Goal: Information Seeking & Learning: Learn about a topic

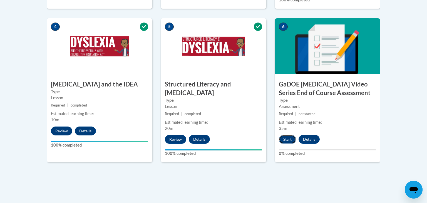
click at [285, 135] on button "Start" at bounding box center [287, 139] width 17 height 9
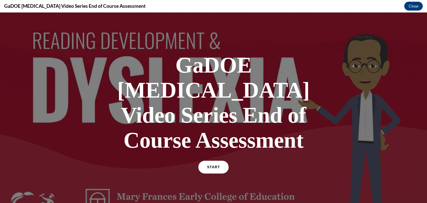
click at [220, 161] on link "START" at bounding box center [213, 167] width 30 height 13
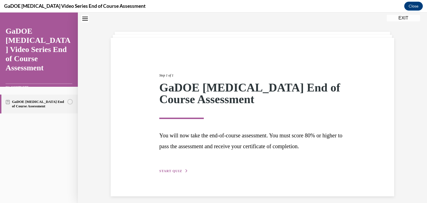
scroll to position [21, 0]
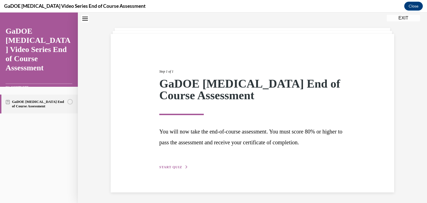
click at [173, 168] on button "START QUIZ" at bounding box center [173, 166] width 29 height 5
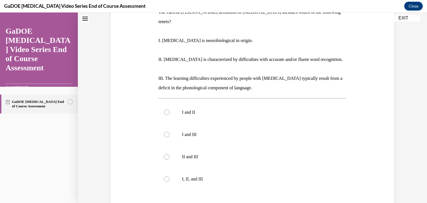
scroll to position [99, 0]
click at [213, 167] on label "I, II, and III" at bounding box center [252, 178] width 188 height 22
click at [169, 176] on input "I, II, and III" at bounding box center [167, 179] width 6 height 6
radio input "true"
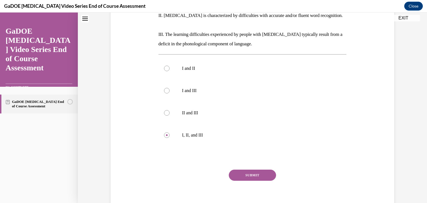
click at [243, 169] on button "SUBMIT" at bounding box center [252, 174] width 47 height 11
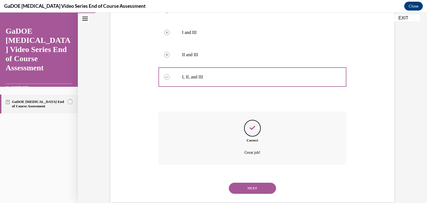
scroll to position [201, 0]
click at [255, 182] on button "NEXT" at bounding box center [252, 187] width 47 height 11
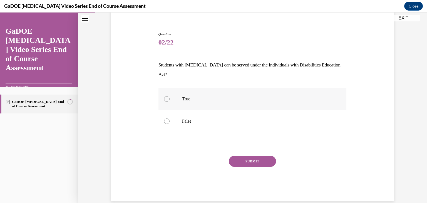
click at [275, 92] on label "True" at bounding box center [252, 99] width 188 height 22
click at [169, 96] on input "True" at bounding box center [167, 99] width 6 height 6
radio input "true"
click at [268, 156] on button "SUBMIT" at bounding box center [252, 161] width 47 height 11
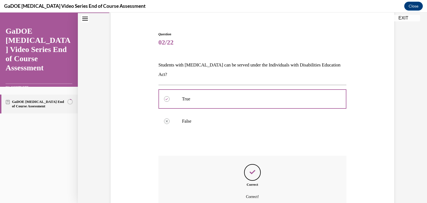
scroll to position [90, 0]
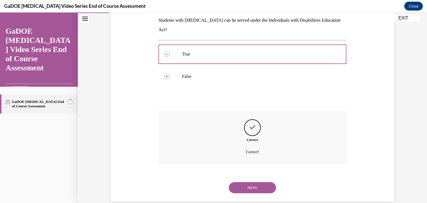
click at [262, 182] on button "NEXT" at bounding box center [252, 187] width 47 height 11
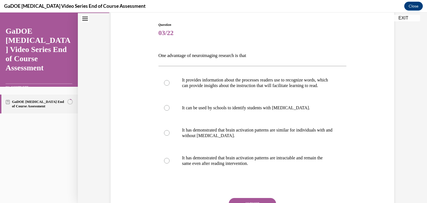
scroll to position [68, 0]
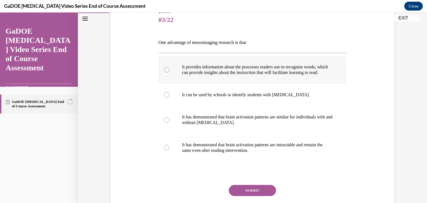
click at [290, 70] on p "It provides information about the processes readers use to recognize words, whi…" at bounding box center [257, 69] width 151 height 11
click at [169, 70] on input "It provides information about the processes readers use to recognize words, whi…" at bounding box center [167, 70] width 6 height 6
radio input "true"
click at [240, 196] on button "SUBMIT" at bounding box center [252, 190] width 47 height 11
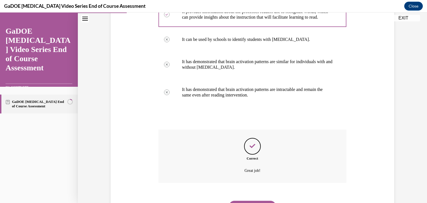
scroll to position [157, 0]
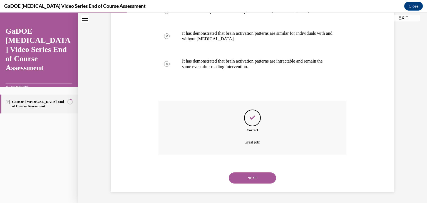
click at [250, 178] on button "NEXT" at bounding box center [252, 177] width 47 height 11
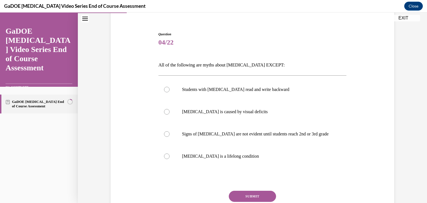
scroll to position [46, 0]
click at [247, 138] on label "Signs of [MEDICAL_DATA] are not evident until students reach 2nd or 3rd grade" at bounding box center [252, 133] width 188 height 22
click at [169, 136] on input "Signs of [MEDICAL_DATA] are not evident until students reach 2nd or 3rd grade" at bounding box center [167, 134] width 6 height 6
radio input "true"
click at [264, 193] on button "SUBMIT" at bounding box center [252, 195] width 47 height 11
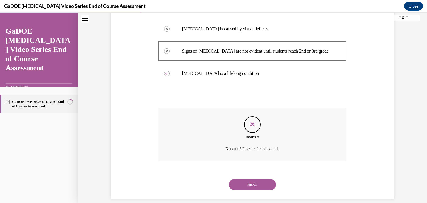
scroll to position [135, 0]
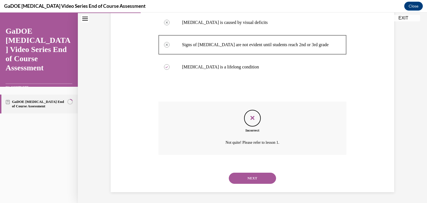
click at [260, 182] on button "NEXT" at bounding box center [252, 177] width 47 height 11
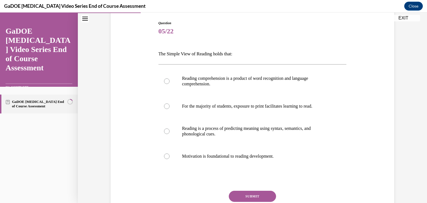
scroll to position [57, 0]
click at [291, 81] on p "Reading comprehension is a product of word recognition and language comprehensi…" at bounding box center [257, 81] width 151 height 11
click at [169, 81] on input "Reading comprehension is a product of word recognition and language comprehensi…" at bounding box center [167, 81] width 6 height 6
radio input "true"
click at [264, 192] on button "SUBMIT" at bounding box center [252, 196] width 47 height 11
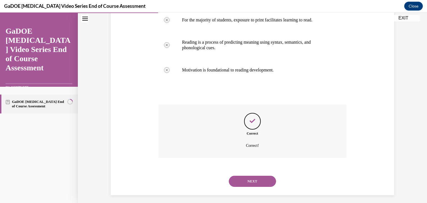
scroll to position [146, 0]
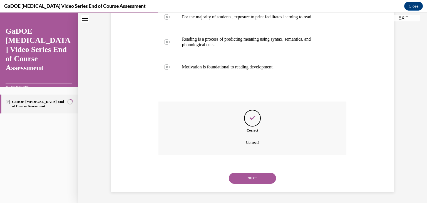
click at [263, 175] on button "NEXT" at bounding box center [252, 177] width 47 height 11
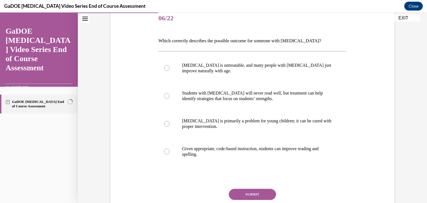
scroll to position [73, 0]
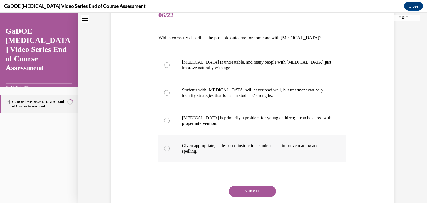
click at [257, 152] on p "Given appropriate, code-based instruction, students can improve reading and spe…" at bounding box center [257, 148] width 151 height 11
click at [169, 151] on input "Given appropriate, code-based instruction, students can improve reading and spe…" at bounding box center [167, 149] width 6 height 6
radio input "true"
click at [256, 191] on button "SUBMIT" at bounding box center [252, 191] width 47 height 11
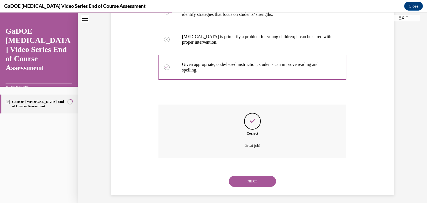
scroll to position [157, 0]
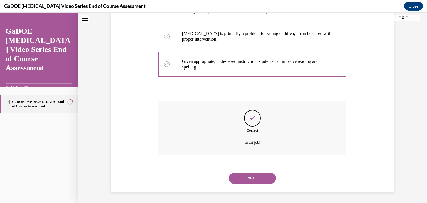
click at [255, 182] on button "NEXT" at bounding box center [252, 177] width 47 height 11
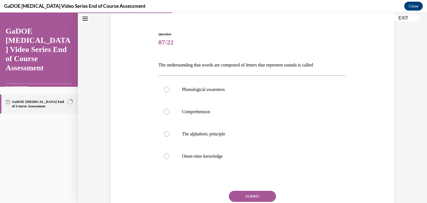
scroll to position [46, 0]
click at [221, 86] on p "Phonological awareness" at bounding box center [257, 89] width 151 height 6
click at [169, 86] on input "Phonological awareness" at bounding box center [167, 89] width 6 height 6
radio input "true"
click at [243, 193] on button "SUBMIT" at bounding box center [252, 195] width 47 height 11
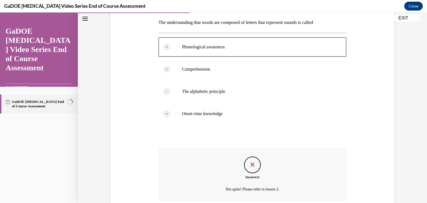
scroll to position [135, 0]
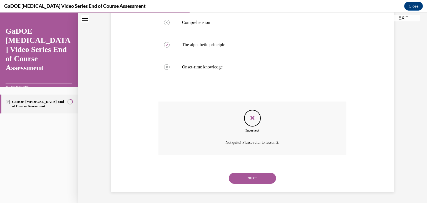
click at [266, 179] on button "NEXT" at bounding box center [252, 177] width 47 height 11
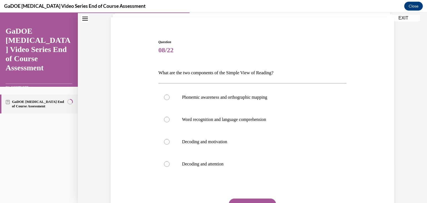
scroll to position [39, 0]
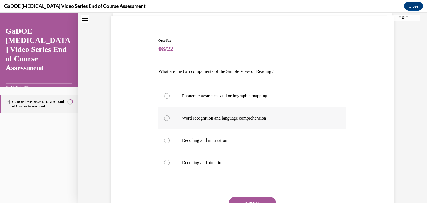
click at [287, 116] on p "Word recognition and language comprehension" at bounding box center [257, 118] width 151 height 6
click at [169, 116] on input "Word recognition and language comprehension" at bounding box center [167, 118] width 6 height 6
radio input "true"
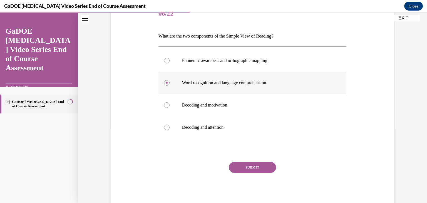
scroll to position [76, 0]
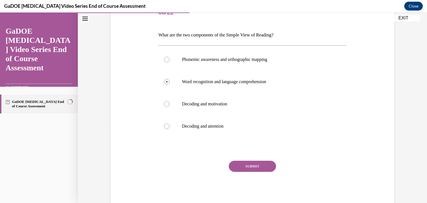
click at [267, 165] on button "SUBMIT" at bounding box center [252, 166] width 47 height 11
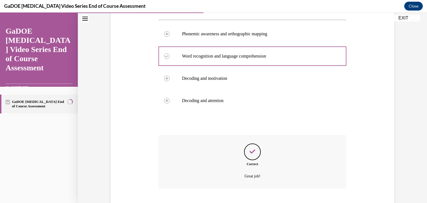
scroll to position [135, 0]
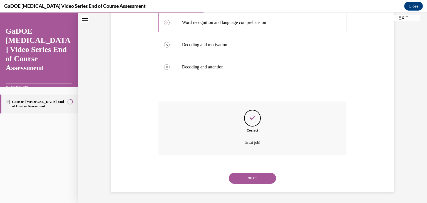
click at [264, 177] on button "NEXT" at bounding box center [252, 177] width 47 height 11
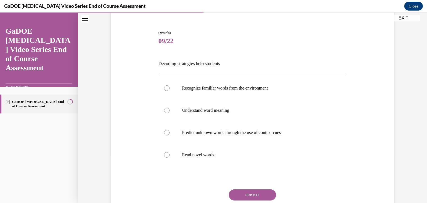
scroll to position [48, 0]
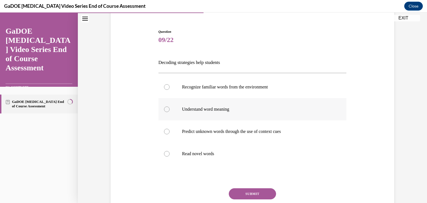
click at [254, 112] on label "Understand word meaning" at bounding box center [252, 109] width 188 height 22
click at [169, 112] on input "Understand word meaning" at bounding box center [167, 109] width 6 height 6
radio input "true"
click at [258, 191] on button "SUBMIT" at bounding box center [252, 193] width 47 height 11
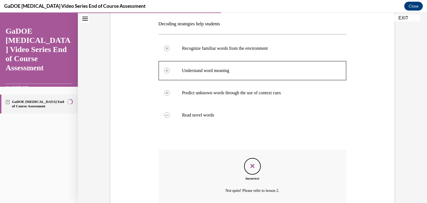
scroll to position [75, 0]
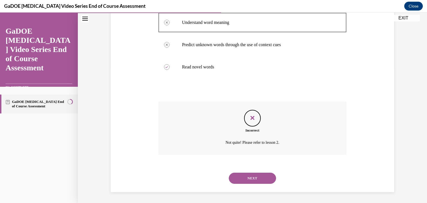
click at [265, 173] on button "NEXT" at bounding box center [252, 177] width 47 height 11
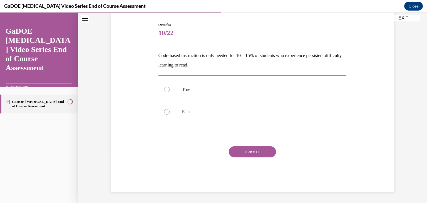
scroll to position [55, 0]
drag, startPoint x: 229, startPoint y: 61, endPoint x: 159, endPoint y: 56, distance: 70.7
click at [159, 56] on p "Code-based instruction is only needed for 10 – 15% of students who experience p…" at bounding box center [252, 60] width 188 height 19
copy p "Code-based instruction is only needed for 10 – 15% of students who experience p…"
click at [166, 112] on div at bounding box center [167, 112] width 6 height 6
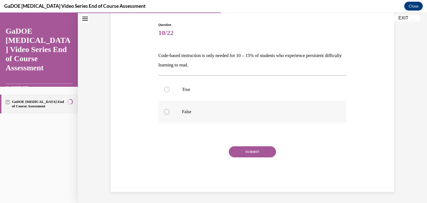
click at [166, 112] on input "False" at bounding box center [167, 112] width 6 height 6
radio input "true"
click at [166, 112] on circle at bounding box center [167, 112] width 2 height 2
click at [166, 112] on input "False" at bounding box center [167, 112] width 6 height 6
click at [243, 153] on button "SUBMIT" at bounding box center [252, 151] width 47 height 11
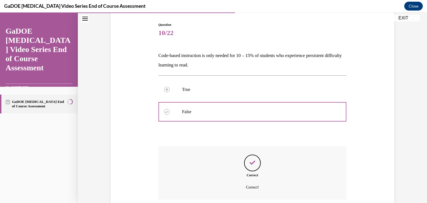
scroll to position [100, 0]
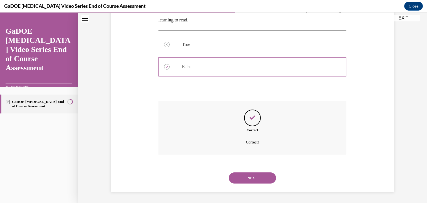
click at [266, 177] on button "NEXT" at bounding box center [252, 177] width 47 height 11
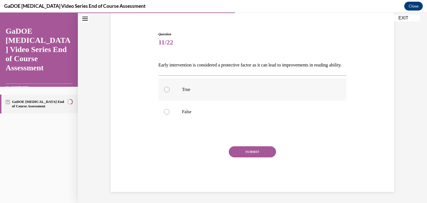
click at [239, 89] on p "True" at bounding box center [257, 90] width 151 height 6
click at [169, 89] on input "True" at bounding box center [167, 90] width 6 height 6
radio input "true"
click at [250, 148] on button "SUBMIT" at bounding box center [252, 151] width 47 height 11
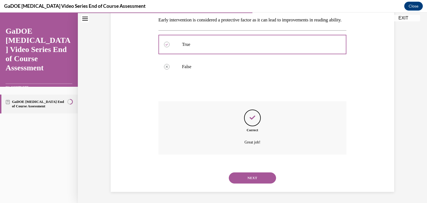
scroll to position [100, 0]
click at [255, 173] on button "NEXT" at bounding box center [252, 177] width 47 height 11
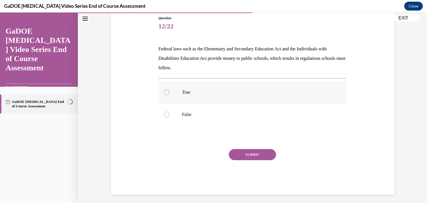
click at [205, 87] on label "True" at bounding box center [252, 92] width 188 height 22
click at [169, 89] on input "True" at bounding box center [167, 92] width 6 height 6
radio input "true"
click at [234, 152] on button "SUBMIT" at bounding box center [252, 154] width 47 height 11
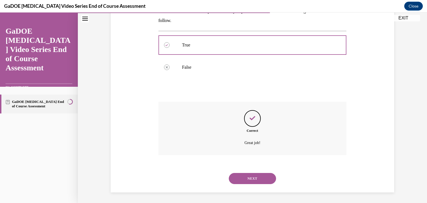
scroll to position [109, 0]
click at [248, 181] on button "NEXT" at bounding box center [252, 177] width 47 height 11
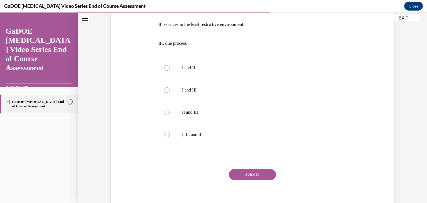
scroll to position [136, 0]
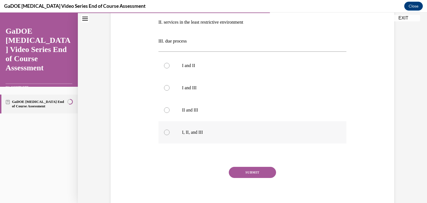
click at [202, 128] on label "I, II, and III" at bounding box center [252, 132] width 188 height 22
click at [169, 129] on input "I, II, and III" at bounding box center [167, 132] width 6 height 6
radio input "true"
click at [255, 174] on button "SUBMIT" at bounding box center [252, 172] width 47 height 11
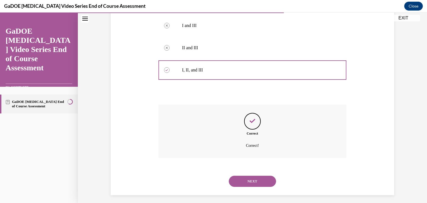
scroll to position [201, 0]
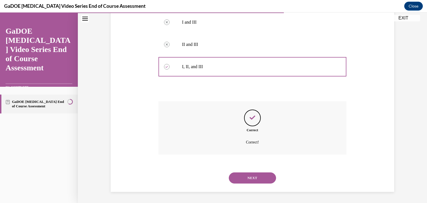
click at [255, 177] on button "NEXT" at bounding box center [252, 177] width 47 height 11
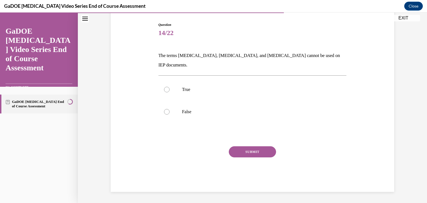
scroll to position [46, 0]
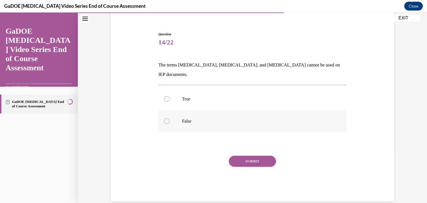
click at [243, 110] on label "False" at bounding box center [252, 121] width 188 height 22
click at [169, 118] on input "False" at bounding box center [167, 121] width 6 height 6
radio input "true"
click at [260, 156] on button "SUBMIT" at bounding box center [252, 161] width 47 height 11
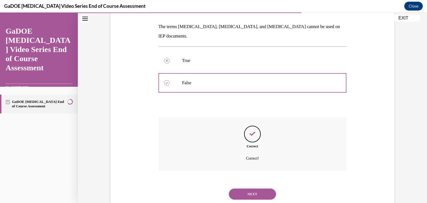
scroll to position [90, 0]
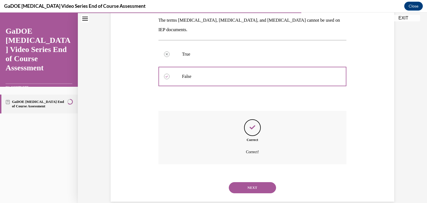
click at [261, 182] on button "NEXT" at bounding box center [252, 187] width 47 height 11
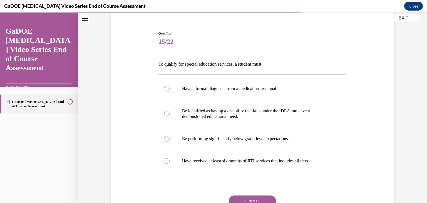
scroll to position [48, 0]
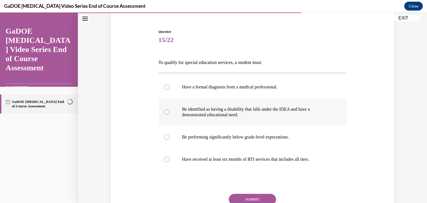
click at [297, 111] on p "Be identified as having a disability that falls under the IDEA and have a demon…" at bounding box center [257, 111] width 151 height 11
click at [169, 111] on input "Be identified as having a disability that falls under the IDEA and have a demon…" at bounding box center [167, 112] width 6 height 6
radio input "true"
click at [259, 196] on button "SUBMIT" at bounding box center [252, 199] width 47 height 11
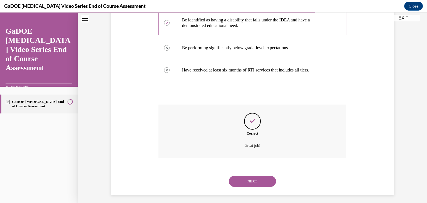
scroll to position [140, 0]
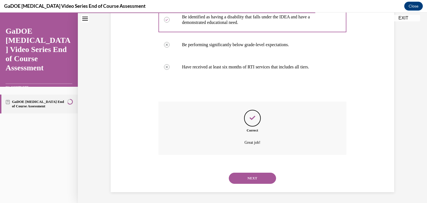
click at [260, 182] on button "NEXT" at bounding box center [252, 177] width 47 height 11
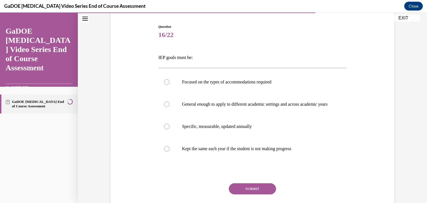
scroll to position [54, 0]
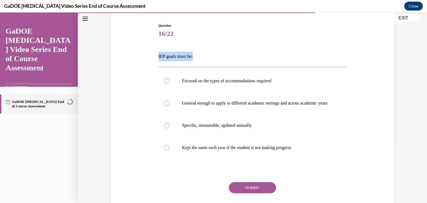
drag, startPoint x: 203, startPoint y: 61, endPoint x: 156, endPoint y: 57, distance: 47.1
click at [156, 57] on div "Question 16/22 IEP goals must be: Focused on the types of accommodations requir…" at bounding box center [252, 116] width 286 height 221
copy p "IEP goals must be:"
click at [267, 136] on label "Specific, measurable, updated annually" at bounding box center [252, 125] width 188 height 22
click at [169, 128] on input "Specific, measurable, updated annually" at bounding box center [167, 125] width 6 height 6
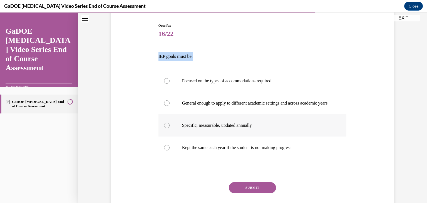
radio input "true"
click at [263, 190] on button "SUBMIT" at bounding box center [252, 187] width 47 height 11
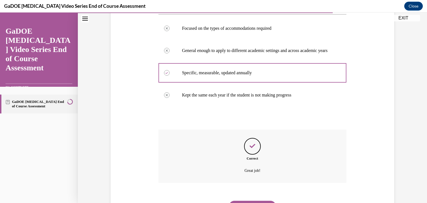
scroll to position [140, 0]
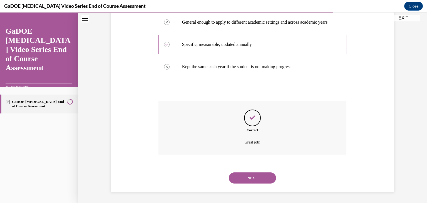
click at [267, 178] on button "NEXT" at bounding box center [252, 177] width 47 height 11
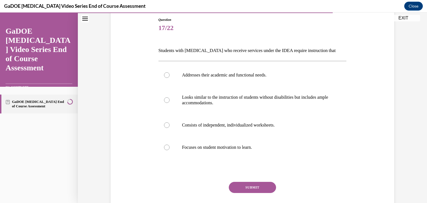
scroll to position [60, 0]
click at [280, 74] on p "Addresses their academic and functional needs." at bounding box center [257, 75] width 151 height 6
click at [169, 74] on input "Addresses their academic and functional needs." at bounding box center [167, 75] width 6 height 6
radio input "true"
click at [250, 186] on button "SUBMIT" at bounding box center [252, 186] width 47 height 11
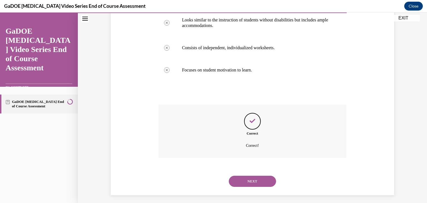
scroll to position [140, 0]
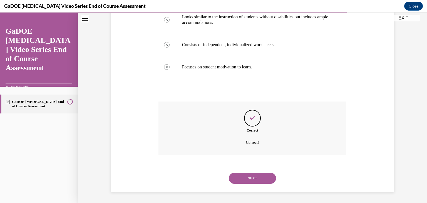
click at [250, 186] on div "NEXT" at bounding box center [252, 178] width 188 height 22
click at [247, 181] on button "NEXT" at bounding box center [252, 177] width 47 height 11
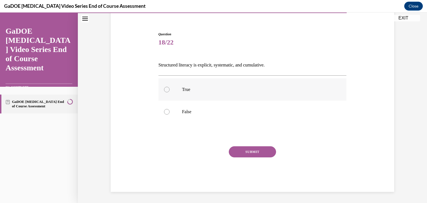
click at [276, 87] on p "True" at bounding box center [257, 90] width 151 height 6
click at [169, 87] on input "True" at bounding box center [167, 90] width 6 height 6
radio input "true"
click at [266, 150] on button "SUBMIT" at bounding box center [252, 151] width 47 height 11
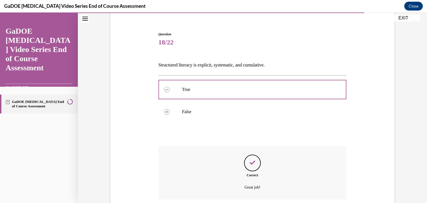
scroll to position [90, 0]
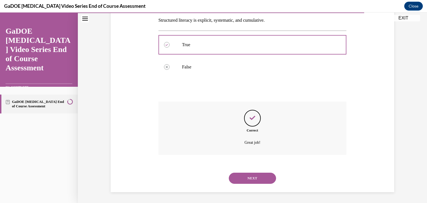
click at [263, 177] on button "NEXT" at bounding box center [252, 177] width 47 height 11
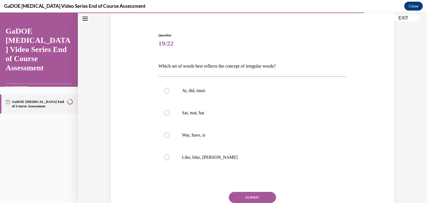
scroll to position [46, 0]
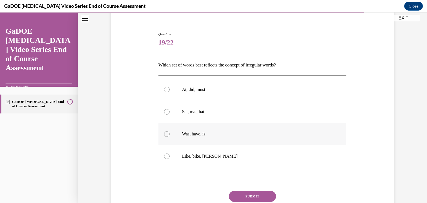
click at [254, 138] on label "Was, have, is" at bounding box center [252, 134] width 188 height 22
click at [169, 137] on input "Was, have, is" at bounding box center [167, 134] width 6 height 6
radio input "true"
click at [250, 197] on button "SUBMIT" at bounding box center [252, 196] width 47 height 11
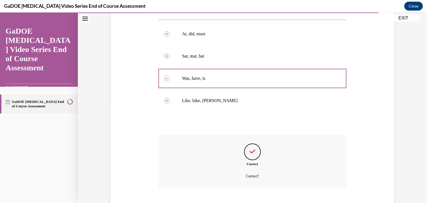
scroll to position [135, 0]
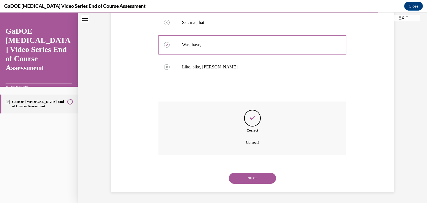
click at [263, 180] on button "NEXT" at bounding box center [252, 177] width 47 height 11
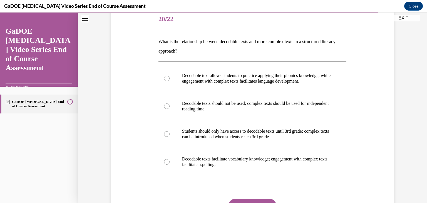
scroll to position [69, 0]
click at [304, 85] on label "Decodable text allows students to practice applying their phonics knowledge, wh…" at bounding box center [252, 78] width 188 height 28
click at [169, 81] on input "Decodable text allows students to practice applying their phonics knowledge, wh…" at bounding box center [167, 78] width 6 height 6
radio input "true"
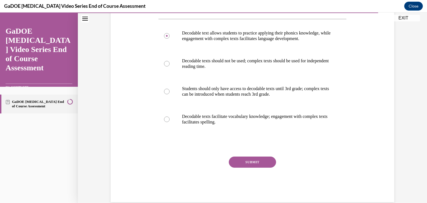
click at [257, 162] on button "SUBMIT" at bounding box center [252, 161] width 47 height 11
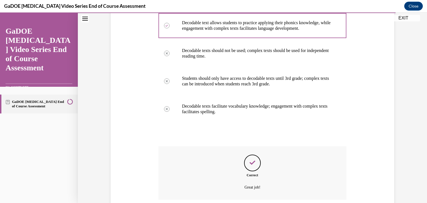
scroll to position [167, 0]
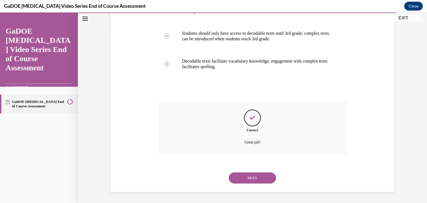
click at [259, 173] on button "NEXT" at bounding box center [252, 177] width 47 height 11
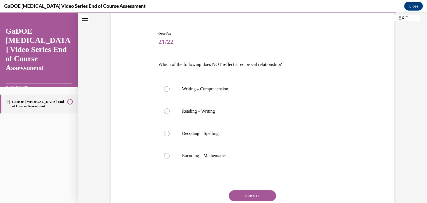
scroll to position [47, 0]
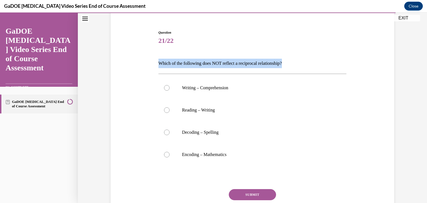
drag, startPoint x: 290, startPoint y: 64, endPoint x: 159, endPoint y: 65, distance: 130.5
click at [159, 65] on p "Which of the following does NOT reflect a reciprocal relationship?" at bounding box center [252, 63] width 188 height 9
copy p "Which of the following does NOT reflect a reciprocal relationship?"
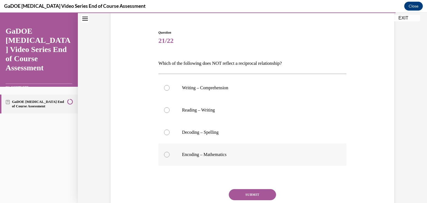
click at [245, 156] on p "Encoding – Mathematics" at bounding box center [257, 155] width 151 height 6
click at [169, 156] on input "Encoding – Mathematics" at bounding box center [167, 155] width 6 height 6
radio input "true"
click at [252, 192] on button "SUBMIT" at bounding box center [252, 194] width 47 height 11
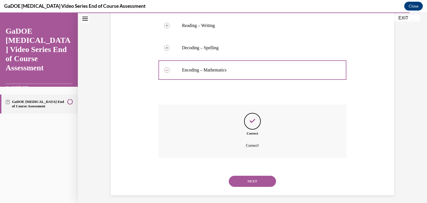
scroll to position [135, 0]
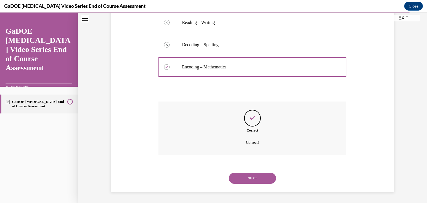
click at [259, 180] on button "NEXT" at bounding box center [252, 177] width 47 height 11
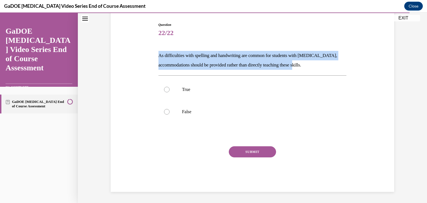
drag, startPoint x: 314, startPoint y: 62, endPoint x: 149, endPoint y: 52, distance: 165.9
click at [149, 52] on div "Question 22/22 As difficulties with spelling and handwriting are common for stu…" at bounding box center [252, 99] width 286 height 186
copy p "As difficulties with spelling and handwriting are common for students with [MED…"
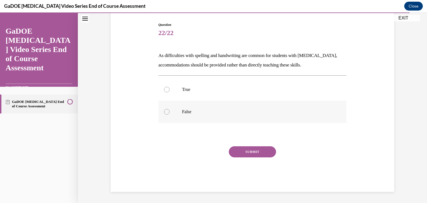
click at [207, 119] on label "False" at bounding box center [252, 112] width 188 height 22
click at [169, 114] on input "False" at bounding box center [167, 112] width 6 height 6
radio input "true"
click at [251, 150] on button "SUBMIT" at bounding box center [252, 151] width 47 height 11
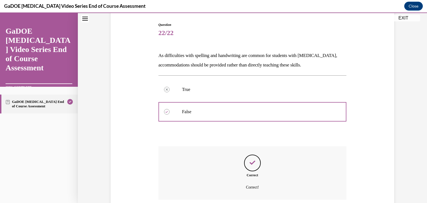
scroll to position [100, 0]
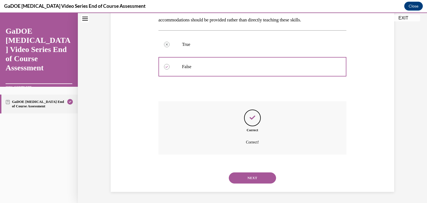
click at [258, 179] on button "NEXT" at bounding box center [252, 177] width 47 height 11
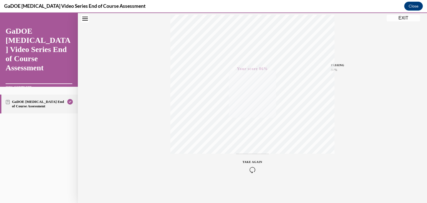
scroll to position [94, 0]
drag, startPoint x: 398, startPoint y: 15, endPoint x: 344, endPoint y: 118, distance: 116.3
click at [398, 15] on button "EXIT" at bounding box center [402, 18] width 33 height 7
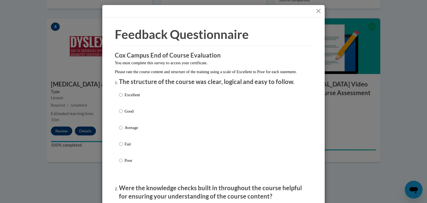
click at [166, 111] on div "Excellent Good Average Fair Poor" at bounding box center [213, 134] width 189 height 91
click at [166, 115] on div "Excellent Good Average Fair Poor" at bounding box center [213, 134] width 189 height 91
click at [129, 114] on p "Good" at bounding box center [131, 111] width 15 height 6
click at [122, 114] on input "Good" at bounding box center [121, 111] width 4 height 6
radio input "true"
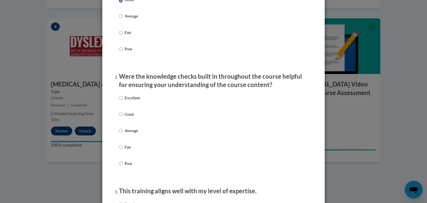
scroll to position [112, 0]
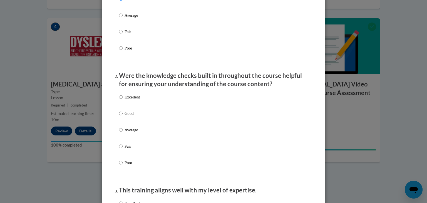
click at [129, 116] on p "Good" at bounding box center [131, 113] width 15 height 6
click at [122, 116] on input "Good" at bounding box center [121, 113] width 4 height 6
radio input "true"
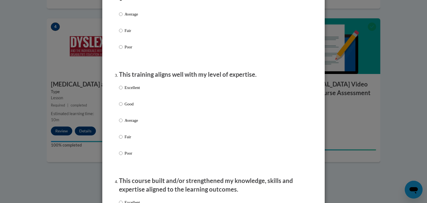
scroll to position [229, 0]
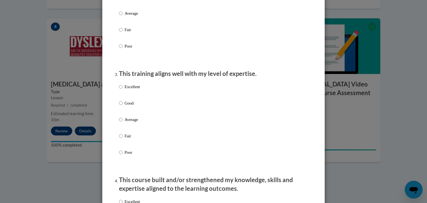
click at [125, 113] on label "Good" at bounding box center [129, 107] width 21 height 15
click at [122, 106] on input "Good" at bounding box center [121, 103] width 4 height 6
radio input "true"
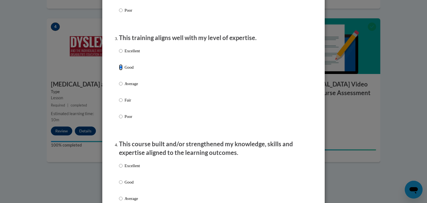
scroll to position [274, 0]
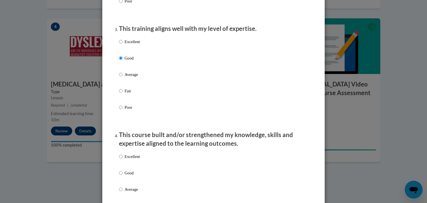
click at [133, 182] on label "Good" at bounding box center [129, 177] width 21 height 15
click at [122, 176] on input "Good" at bounding box center [121, 173] width 4 height 6
radio input "true"
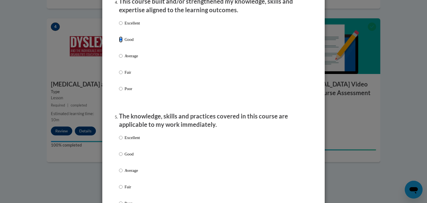
scroll to position [407, 0]
click at [128, 155] on div "Excellent Good Average Fair Poor" at bounding box center [129, 174] width 21 height 86
click at [129, 156] on p "Good" at bounding box center [131, 153] width 15 height 6
click at [122, 156] on input "Good" at bounding box center [121, 153] width 4 height 6
radio input "true"
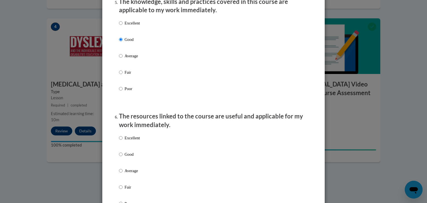
click at [129, 157] on p "Good" at bounding box center [131, 154] width 15 height 6
click at [122, 157] on input "Good" at bounding box center [121, 154] width 4 height 6
radio input "true"
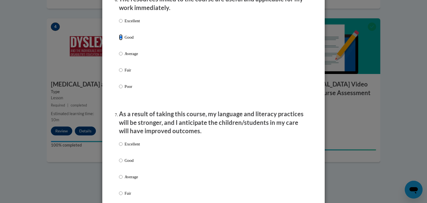
scroll to position [639, 0]
click at [129, 155] on label "Excellent" at bounding box center [129, 147] width 21 height 15
click at [122, 146] on input "Excellent" at bounding box center [121, 143] width 4 height 6
radio input "true"
click at [131, 171] on label "Good" at bounding box center [129, 164] width 21 height 15
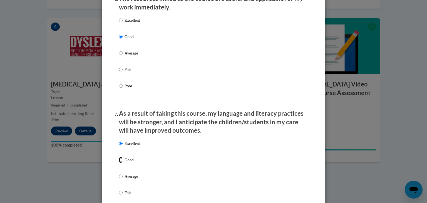
click at [122, 163] on input "Good" at bounding box center [121, 160] width 4 height 6
radio input "true"
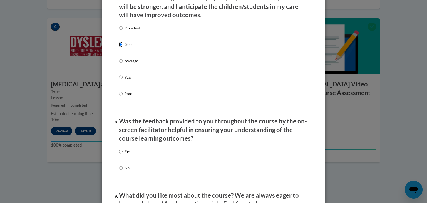
scroll to position [756, 0]
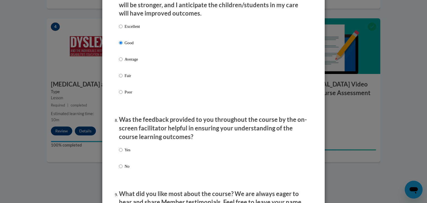
click at [126, 153] on p "Yes" at bounding box center [127, 150] width 6 height 6
click at [122, 153] on input "Yes" at bounding box center [121, 150] width 4 height 6
radio input "true"
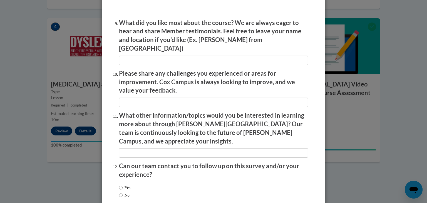
scroll to position [954, 0]
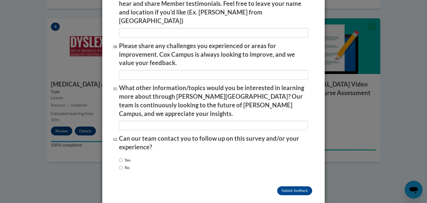
click at [126, 164] on label "No" at bounding box center [124, 167] width 11 height 6
click at [122, 164] on input "No" at bounding box center [121, 167] width 4 height 6
radio input "true"
click at [310, 186] on input "Submit feedback" at bounding box center [294, 190] width 35 height 9
